Goal: Transaction & Acquisition: Purchase product/service

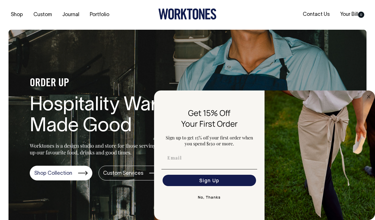
click at [210, 194] on button "No, Thanks" at bounding box center [209, 197] width 96 height 11
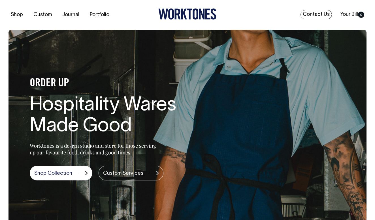
click at [320, 16] on link "Contact Us" at bounding box center [315, 14] width 31 height 9
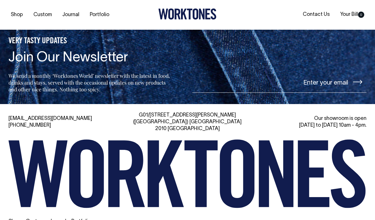
scroll to position [1168, 0]
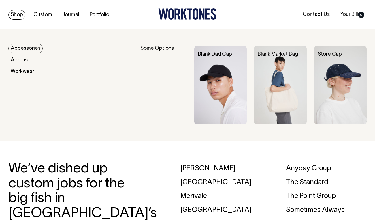
click at [19, 16] on link "Shop" at bounding box center [16, 14] width 17 height 9
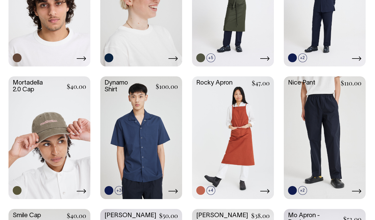
scroll to position [462, 0]
click at [325, 106] on link at bounding box center [325, 138] width 82 height 122
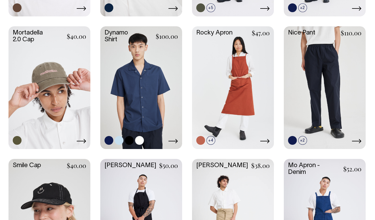
scroll to position [512, 0]
click at [160, 99] on link at bounding box center [141, 88] width 82 height 122
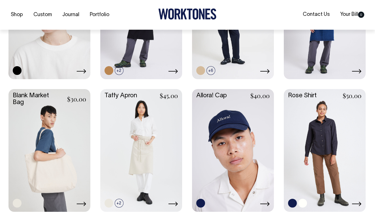
scroll to position [715, 0]
click at [341, 154] on link at bounding box center [325, 150] width 82 height 122
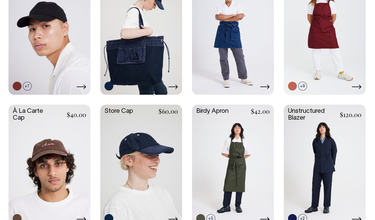
scroll to position [301, 0]
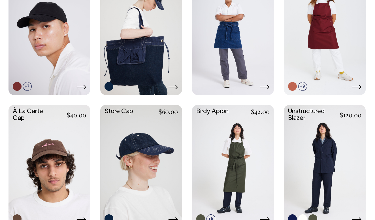
click at [329, 144] on link at bounding box center [325, 166] width 82 height 122
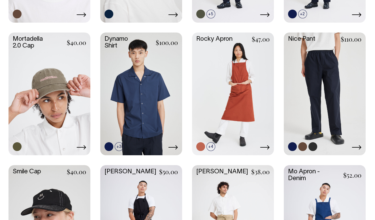
scroll to position [506, 0]
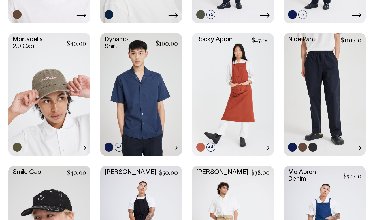
click at [314, 73] on link at bounding box center [325, 94] width 82 height 122
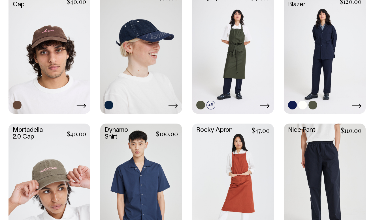
scroll to position [415, 0]
click at [317, 61] on link at bounding box center [325, 53] width 82 height 122
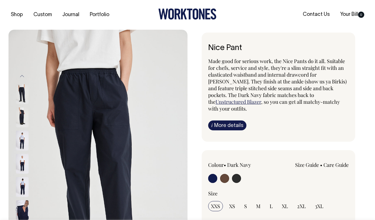
click at [223, 174] on input "radio" at bounding box center [224, 178] width 9 height 9
radio input "true"
radio input "false"
radio input "true"
select select "Chocolate"
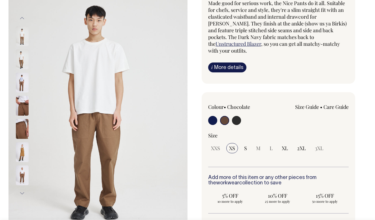
scroll to position [58, 0]
click at [236, 105] on div "Colour • Chocolate" at bounding box center [236, 114] width 56 height 23
click at [237, 116] on input "radio" at bounding box center [236, 120] width 9 height 9
radio input "true"
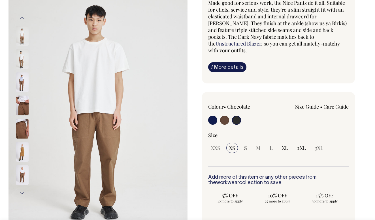
select select "Charcoal"
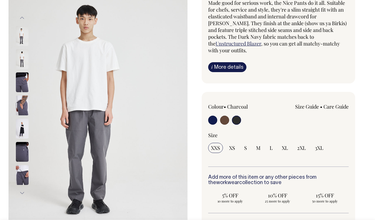
click at [209, 116] on input "radio" at bounding box center [212, 120] width 9 height 9
radio input "true"
select select "Dark Navy"
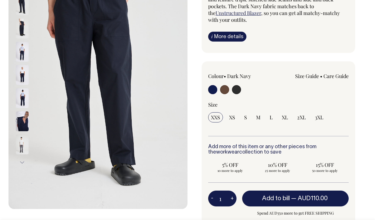
scroll to position [89, 0]
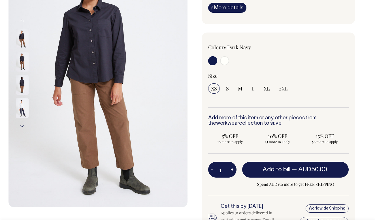
scroll to position [91, 0]
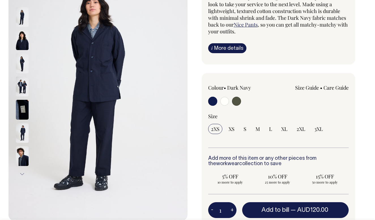
scroll to position [78, 0]
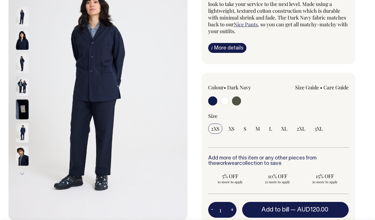
click at [224, 101] on input "radio" at bounding box center [224, 101] width 9 height 9
radio input "true"
radio input "false"
radio input "true"
select select "Off-White"
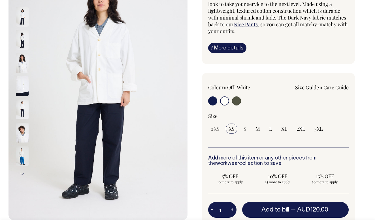
click at [234, 101] on input "radio" at bounding box center [236, 101] width 9 height 9
radio input "true"
radio input "false"
radio input "true"
select select "Olive"
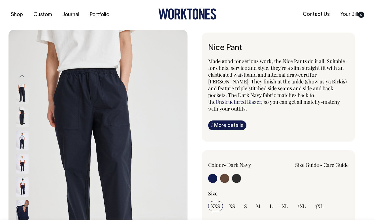
click at [237, 174] on input "radio" at bounding box center [236, 178] width 9 height 9
radio input "true"
select select "Charcoal"
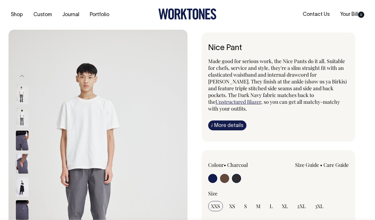
click at [209, 174] on input "radio" at bounding box center [212, 178] width 9 height 9
radio input "true"
select select "Dark Navy"
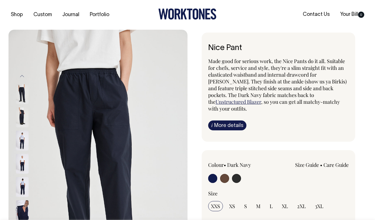
click at [231, 174] on div at bounding box center [236, 179] width 56 height 10
click at [224, 174] on input "radio" at bounding box center [224, 178] width 9 height 9
radio input "true"
radio input "false"
radio input "true"
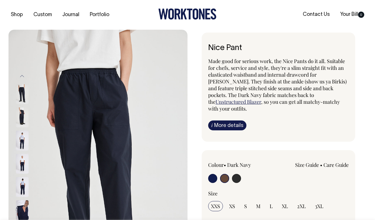
select select "Chocolate"
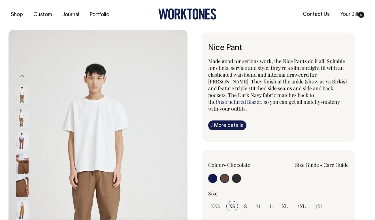
click at [213, 174] on input "radio" at bounding box center [212, 178] width 9 height 9
radio input "true"
select select "Dark Navy"
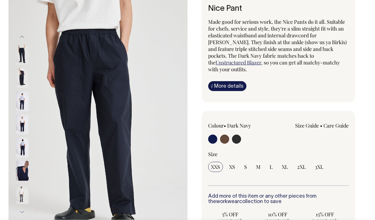
scroll to position [40, 0]
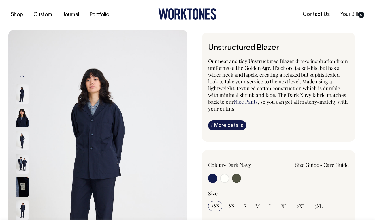
click at [194, 90] on div "Unstructured Blazer Our neat and tidy Unstructured Blazer draws inspiration fro…" at bounding box center [276, 219] width 179 height 372
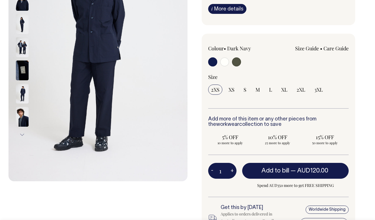
scroll to position [117, 0]
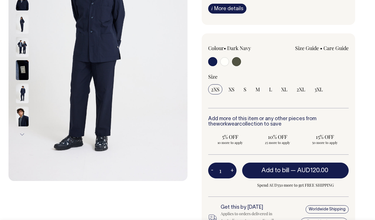
click at [191, 99] on div "Unstructured Blazer Our neat and tidy Unstructured Blazer draws inspiration fro…" at bounding box center [276, 102] width 179 height 372
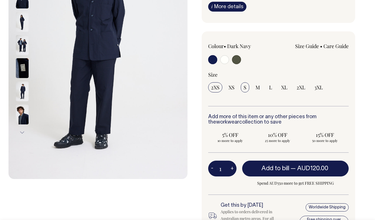
scroll to position [118, 0]
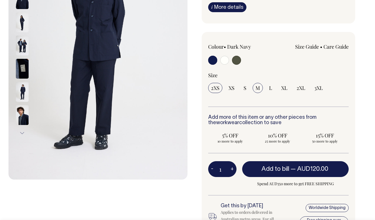
click at [255, 87] on input "M" at bounding box center [257, 88] width 10 height 10
radio input "true"
select select "M"
click at [305, 48] on link "Size Guide" at bounding box center [307, 46] width 24 height 7
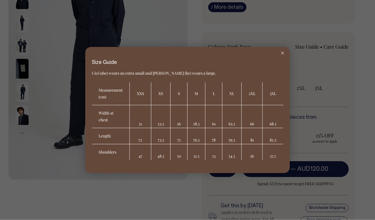
click at [281, 53] on icon at bounding box center [282, 53] width 3 height 3
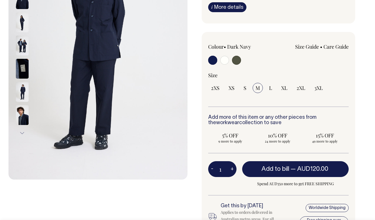
click at [189, 160] on div "Unstructured Blazer Our neat and tidy Unstructured Blazer draws inspiration fro…" at bounding box center [276, 100] width 179 height 372
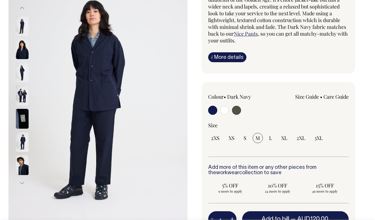
scroll to position [68, 0]
click at [314, 101] on div "Size Guide Size Guide Cici (she) wears an extra small and [PERSON_NAME] (he) we…" at bounding box center [306, 103] width 84 height 19
click at [313, 96] on link "Size Guide" at bounding box center [307, 97] width 24 height 7
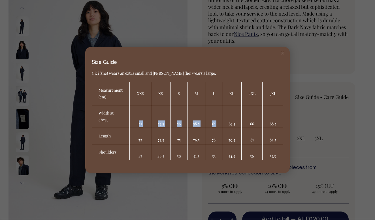
drag, startPoint x: 139, startPoint y: 113, endPoint x: 225, endPoint y: 119, distance: 86.3
click at [225, 119] on tr "Width at chest 51 53.5 56 58.5 61 63.5 66 68.5" at bounding box center [187, 116] width 191 height 23
click at [226, 118] on td "63.5" at bounding box center [231, 116] width 19 height 23
click at [283, 56] on div at bounding box center [282, 53] width 14 height 12
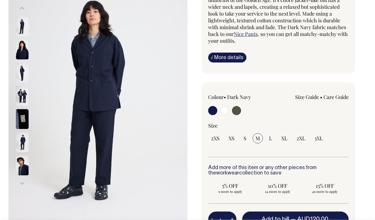
click at [151, 0] on img at bounding box center [97, 96] width 179 height 268
click at [193, 73] on div "Unstructured Blazer Our neat and tidy Unstructured Blazer draws inspiration fro…" at bounding box center [276, 151] width 179 height 372
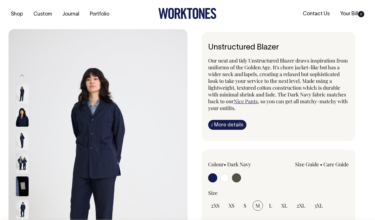
scroll to position [0, 0]
